Goal: Task Accomplishment & Management: Complete application form

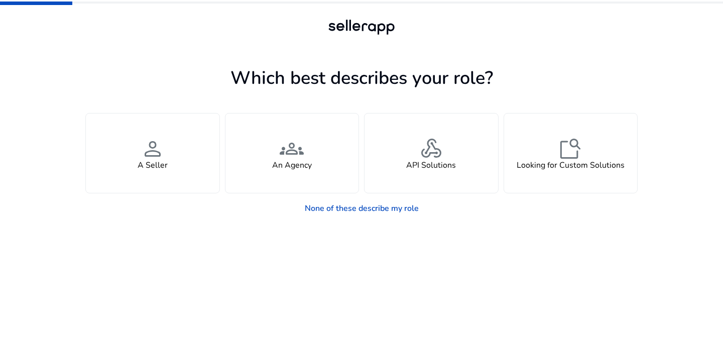
click at [593, 252] on app-seller-type "Which best describes your role? You manage your own brand or store and are look…" at bounding box center [361, 203] width 552 height 281
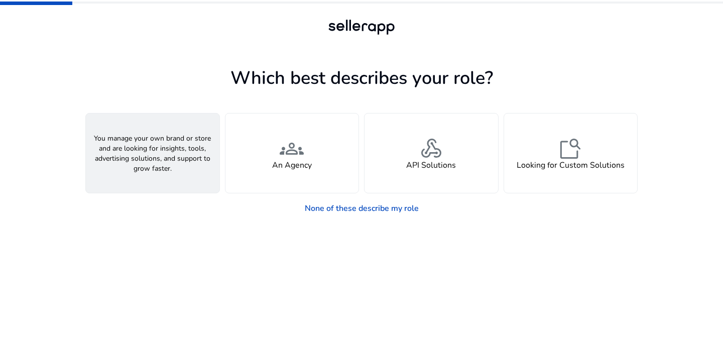
click at [158, 161] on h4 "A Seller" at bounding box center [153, 166] width 30 height 10
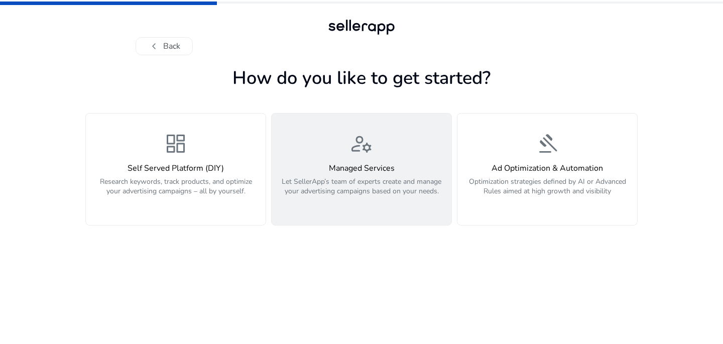
click at [362, 170] on h4 "Managed Services" at bounding box center [362, 169] width 168 height 10
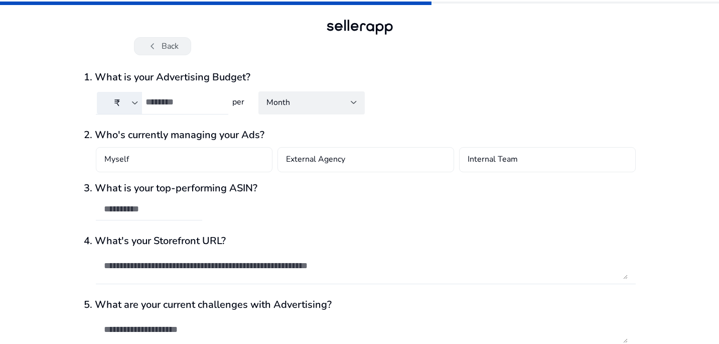
click at [150, 43] on span "chevron_left" at bounding box center [153, 46] width 12 height 12
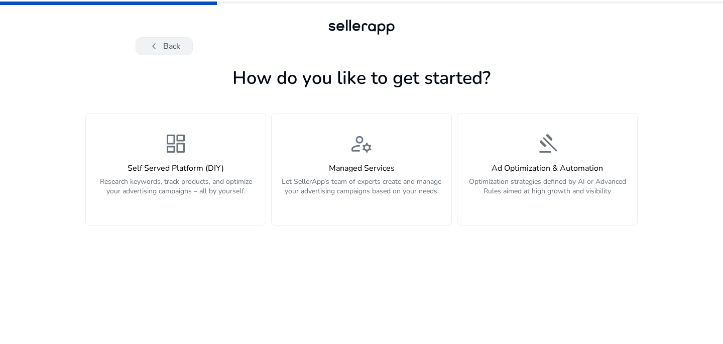
click at [153, 47] on span "chevron_left" at bounding box center [154, 46] width 12 height 12
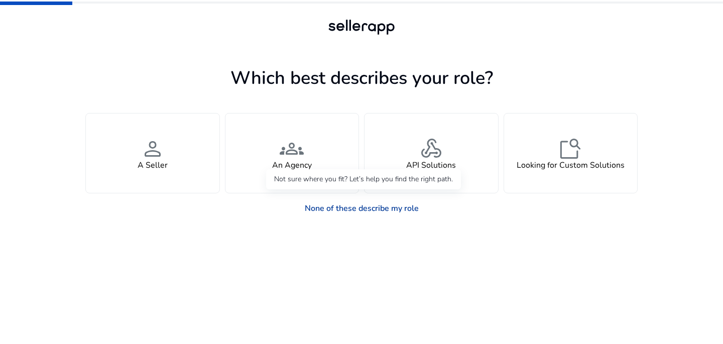
click at [333, 210] on link "None of these describe my role" at bounding box center [362, 208] width 130 height 20
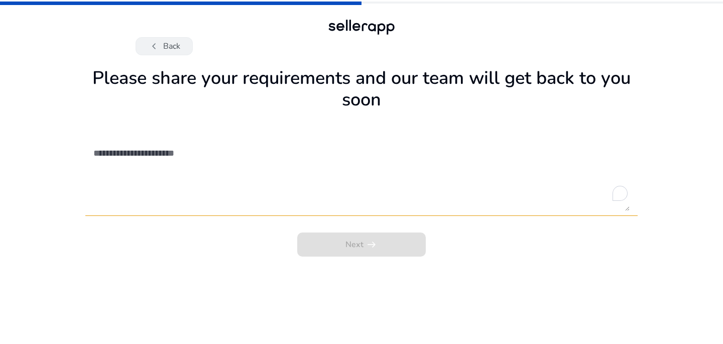
click at [154, 49] on span "chevron_left" at bounding box center [154, 46] width 12 height 12
